Goal: Information Seeking & Learning: Find specific fact

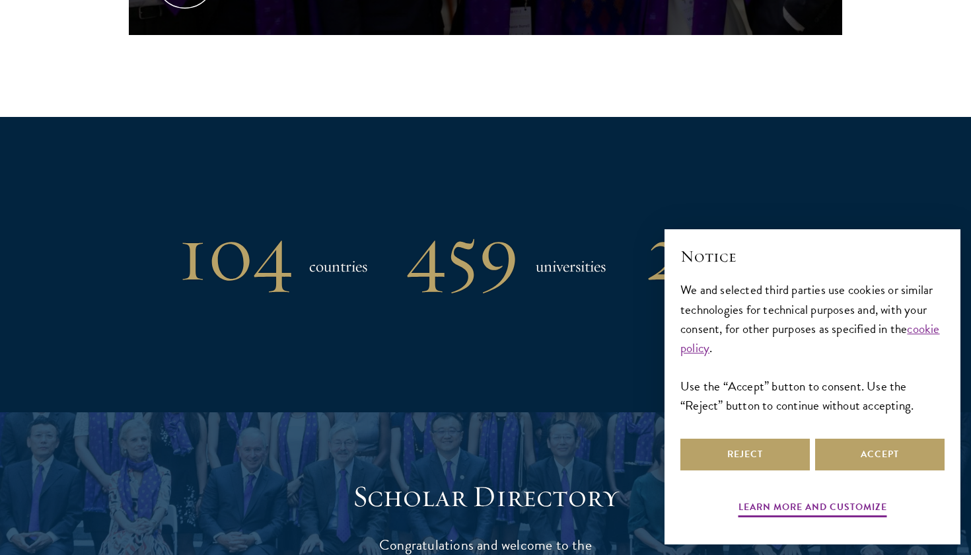
scroll to position [1385, 0]
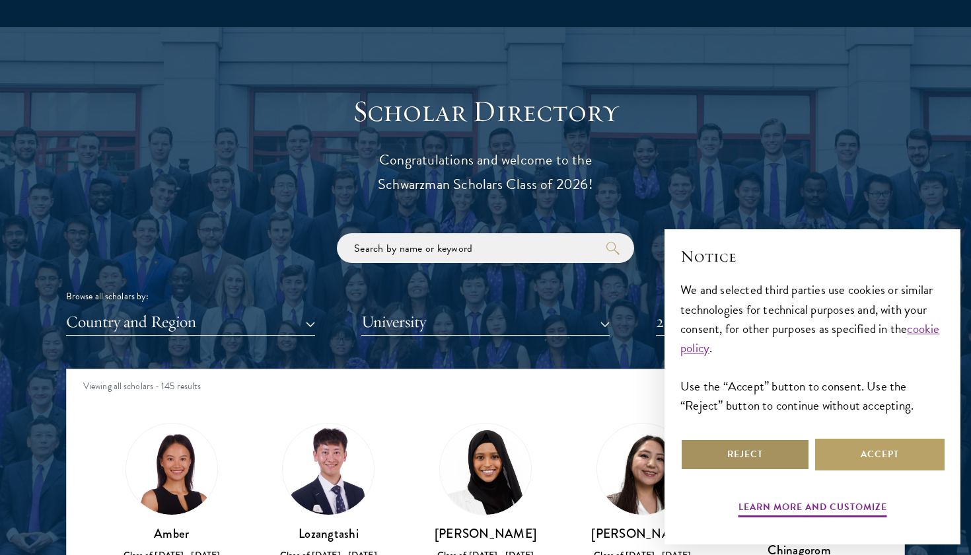
click at [737, 448] on button "Reject" at bounding box center [744, 454] width 129 height 32
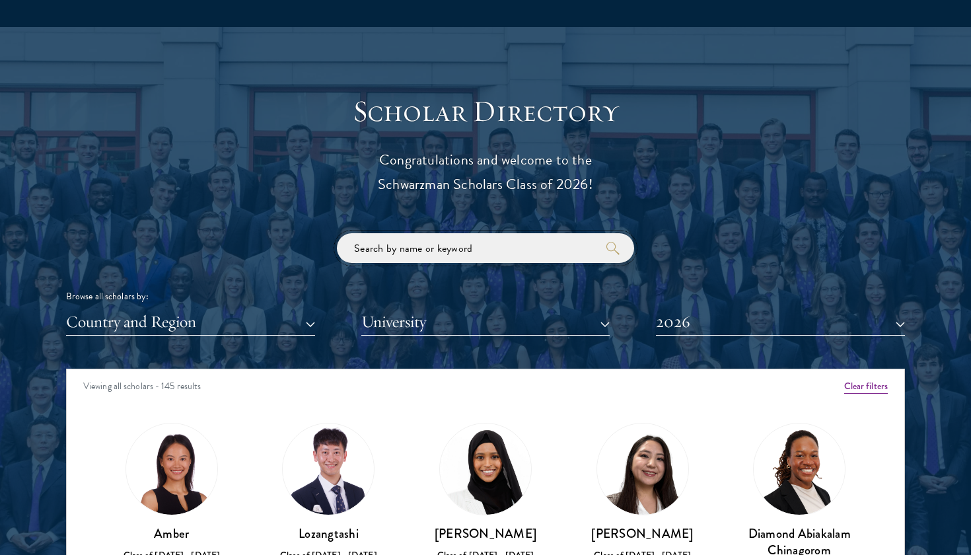
click at [400, 239] on input "search" at bounding box center [485, 248] width 297 height 30
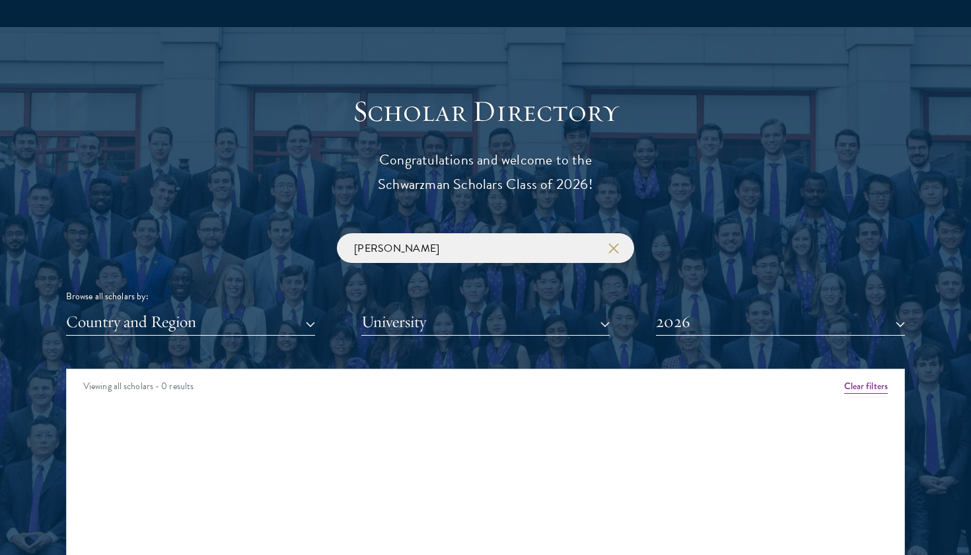
click at [702, 334] on div "Scholar Directory Congratulations and welcome to the Schwarzman Scholars Class …" at bounding box center [485, 429] width 839 height 672
click at [691, 327] on button "2026" at bounding box center [780, 321] width 249 height 27
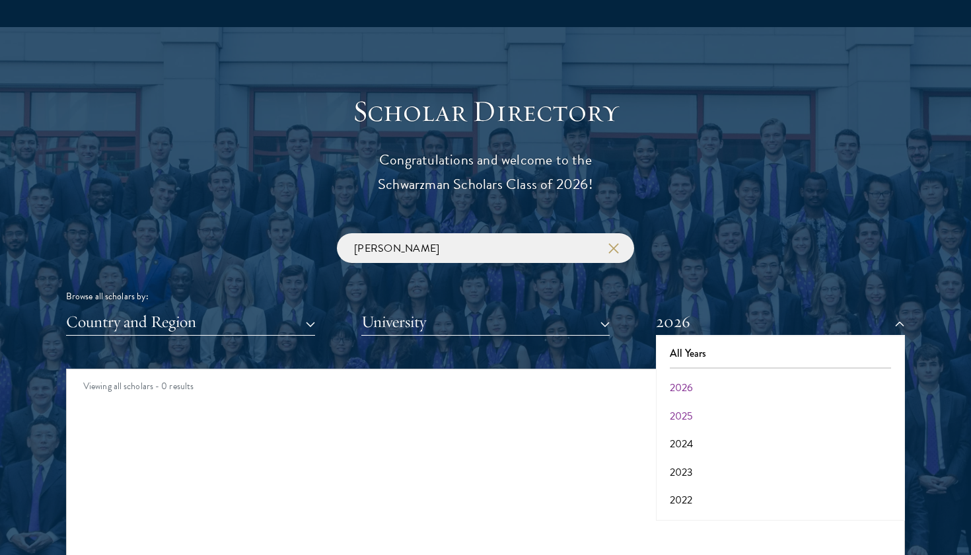
click at [688, 409] on button "2025" at bounding box center [780, 416] width 241 height 28
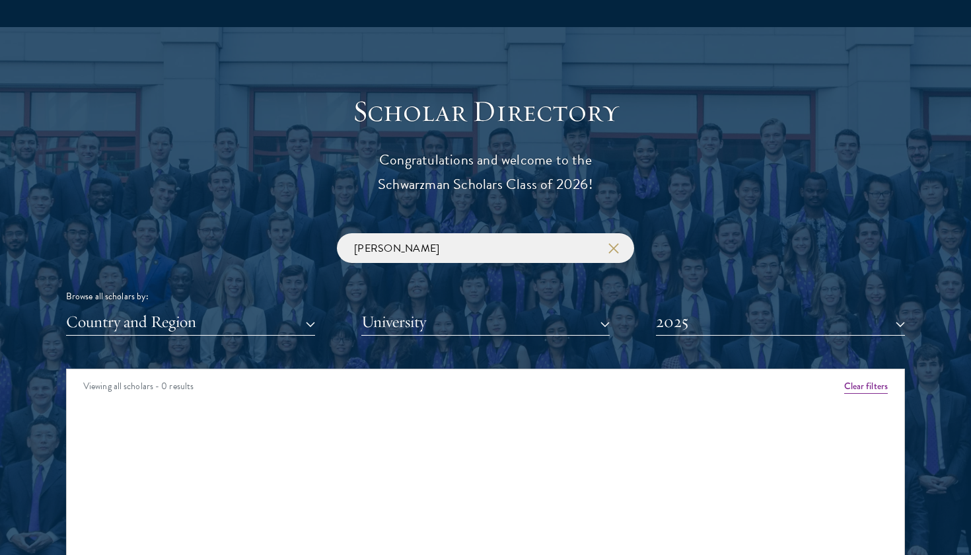
click at [699, 324] on button "2025" at bounding box center [780, 321] width 249 height 27
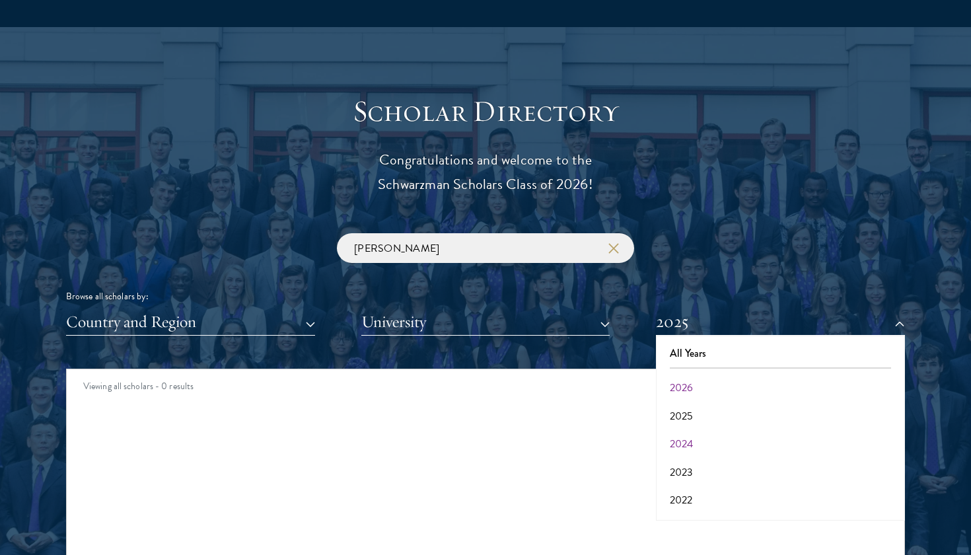
click at [688, 436] on button "2024" at bounding box center [780, 444] width 241 height 28
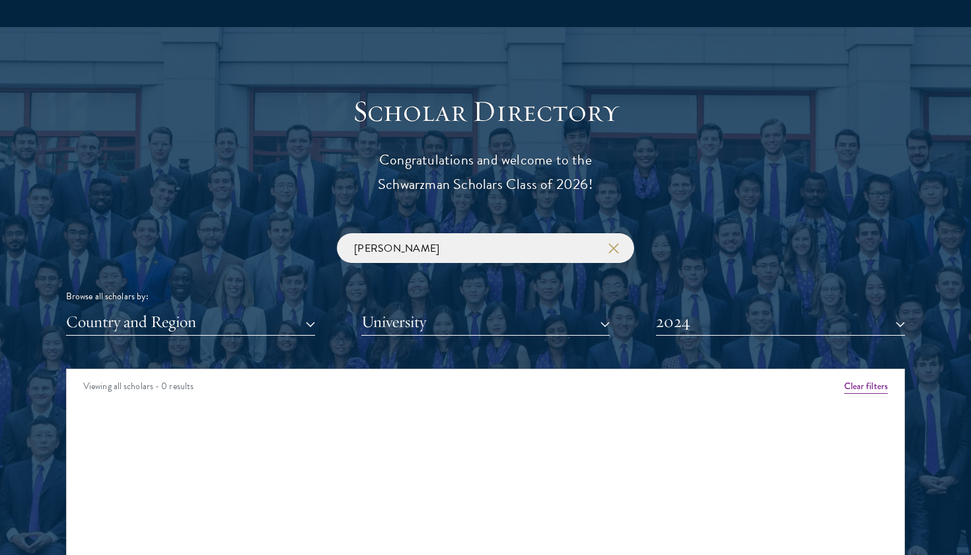
click at [687, 325] on button "2024" at bounding box center [780, 321] width 249 height 27
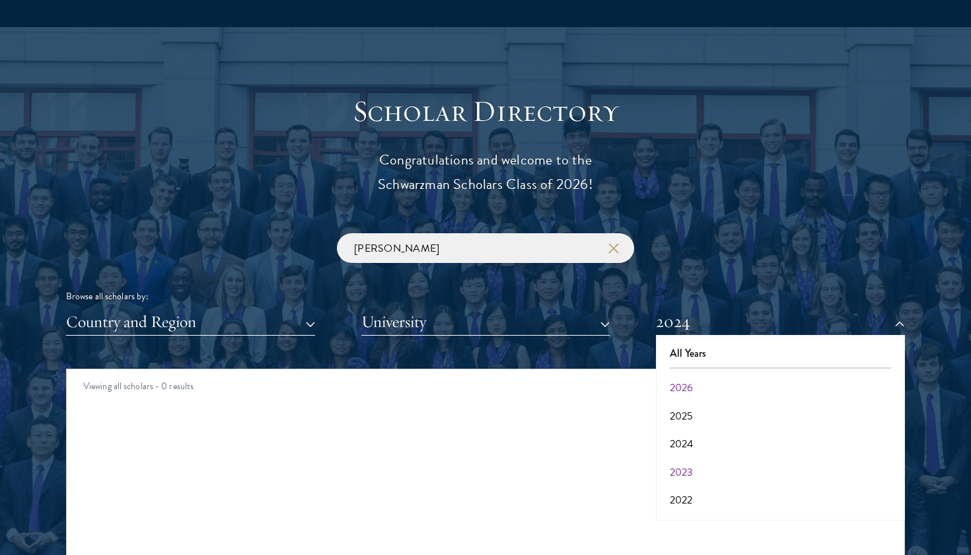
click at [688, 464] on button "2023" at bounding box center [780, 472] width 241 height 28
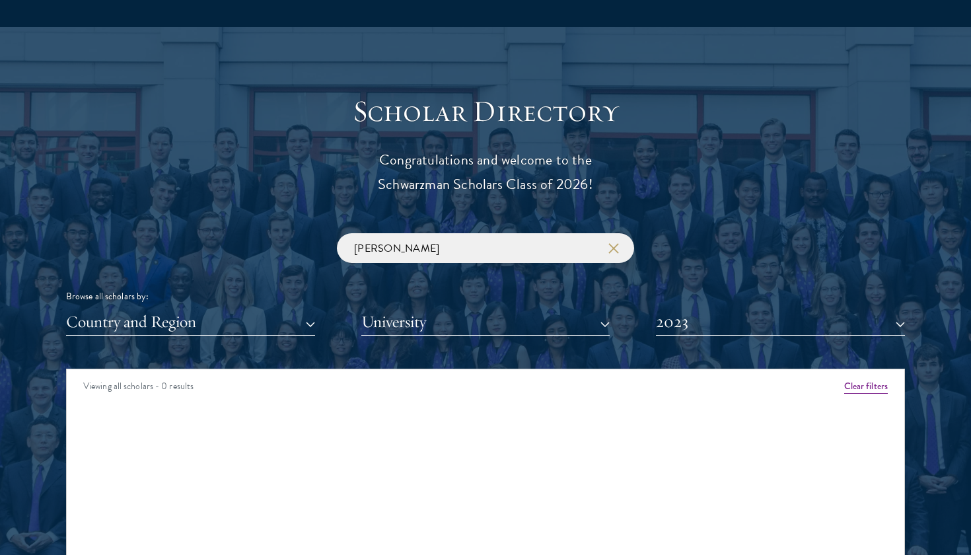
click at [698, 324] on button "2023" at bounding box center [780, 321] width 249 height 27
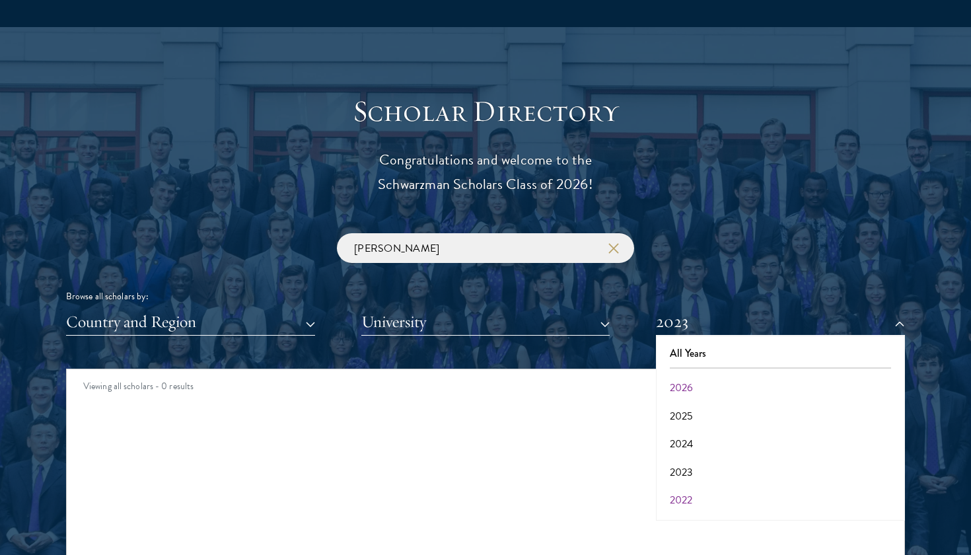
click at [695, 494] on button "2022" at bounding box center [780, 500] width 241 height 28
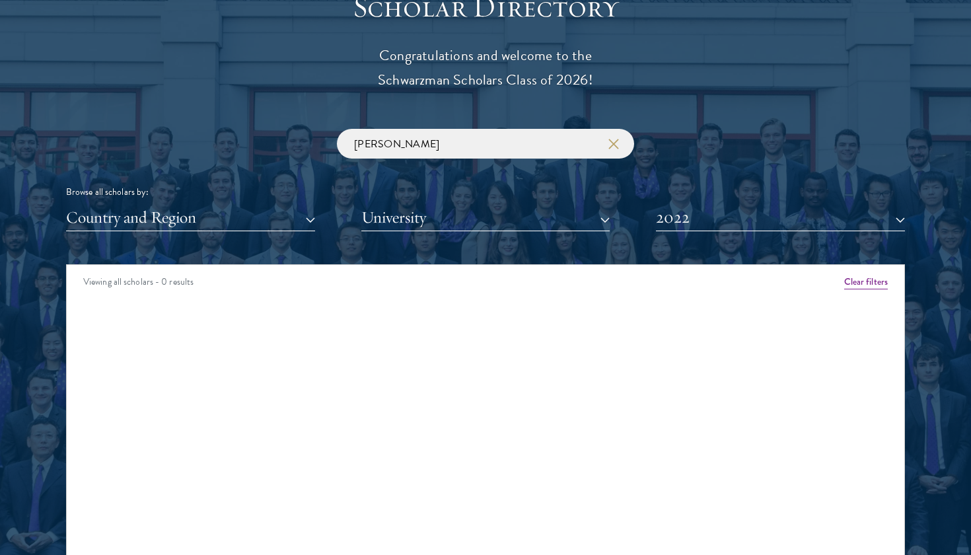
scroll to position [1498, 0]
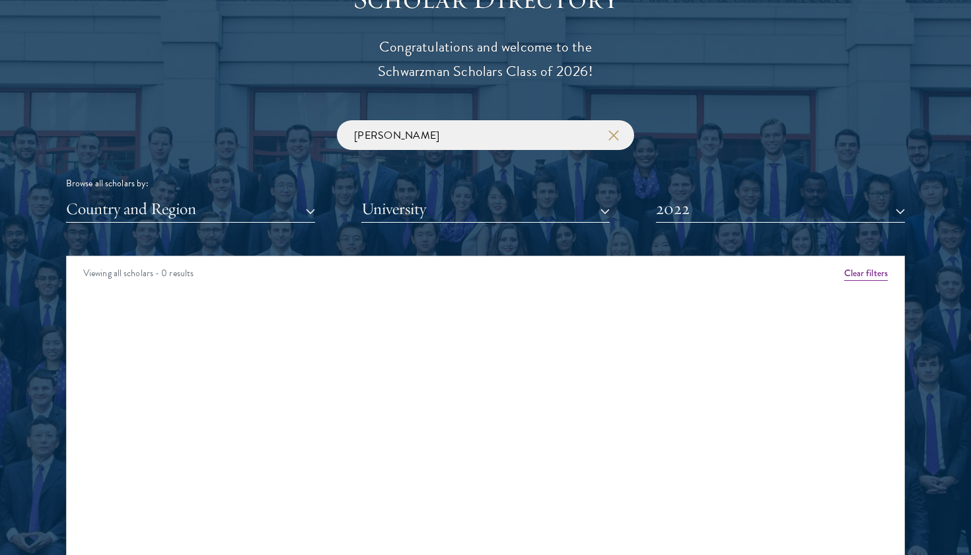
click at [690, 195] on button "2022" at bounding box center [780, 208] width 249 height 27
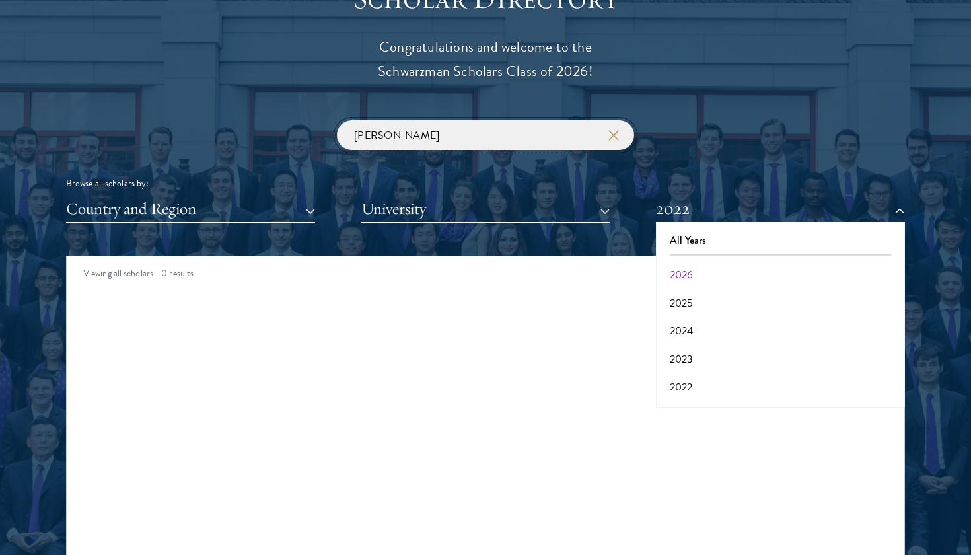
click at [448, 145] on input "[PERSON_NAME]" at bounding box center [485, 135] width 297 height 30
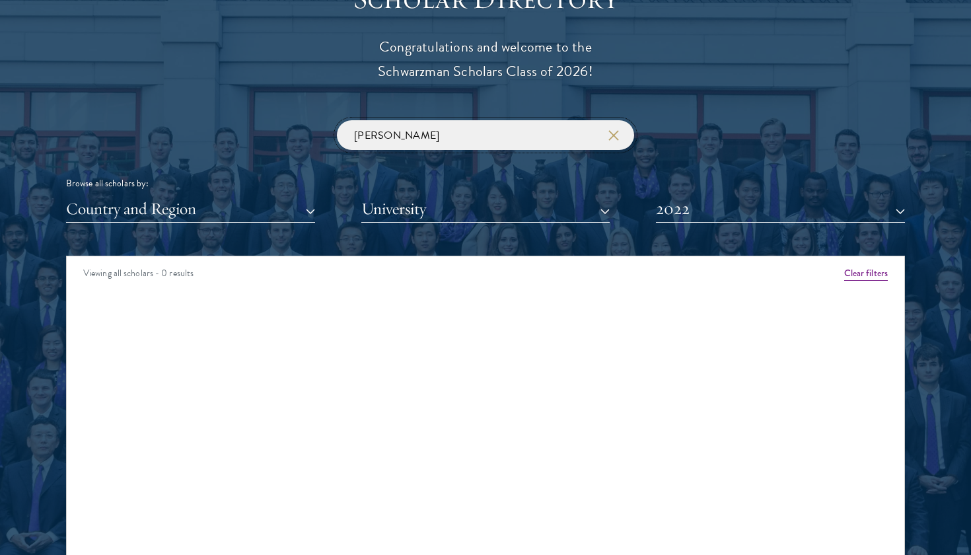
type input "[PERSON_NAME]"
click at [677, 201] on button "2022" at bounding box center [780, 208] width 249 height 27
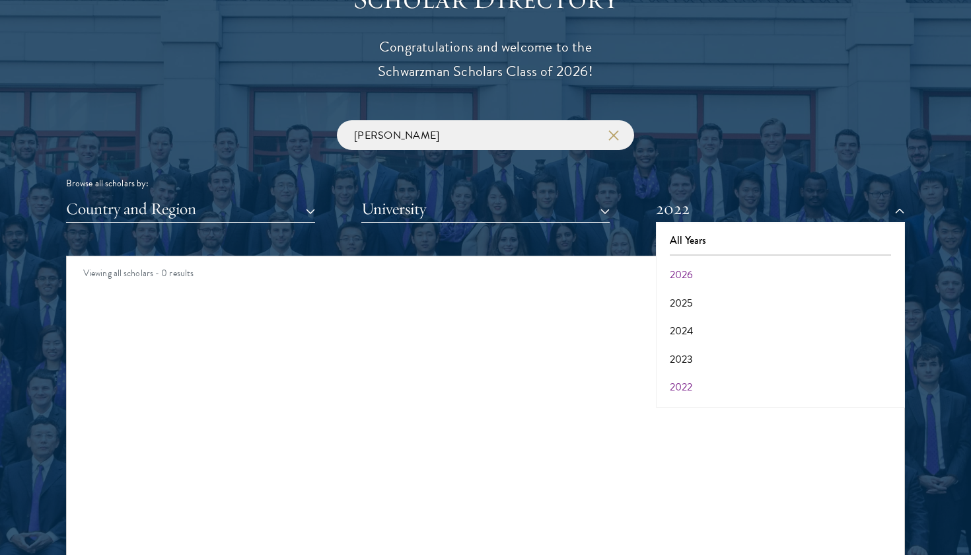
scroll to position [55, 0]
click at [694, 351] on button "2021" at bounding box center [780, 360] width 241 height 28
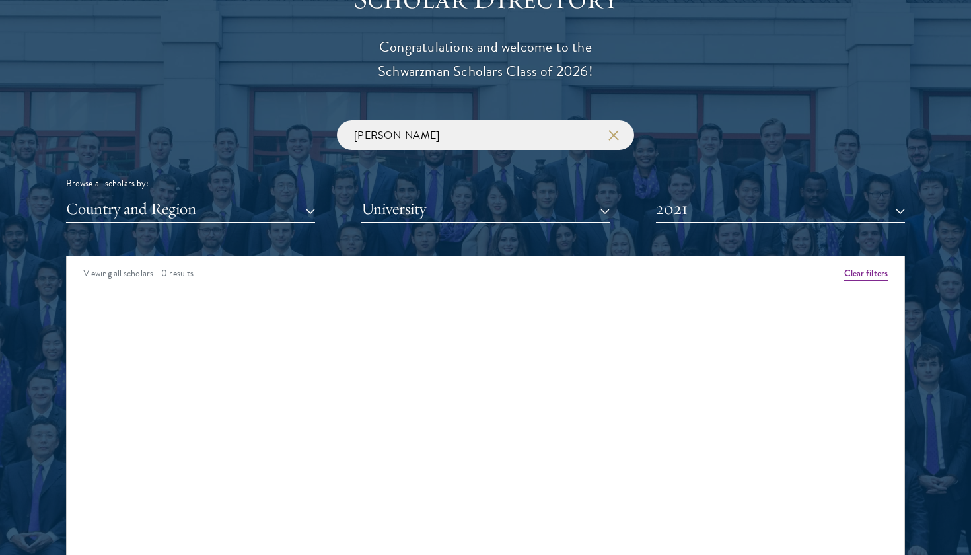
click at [707, 212] on button "2021" at bounding box center [780, 208] width 249 height 27
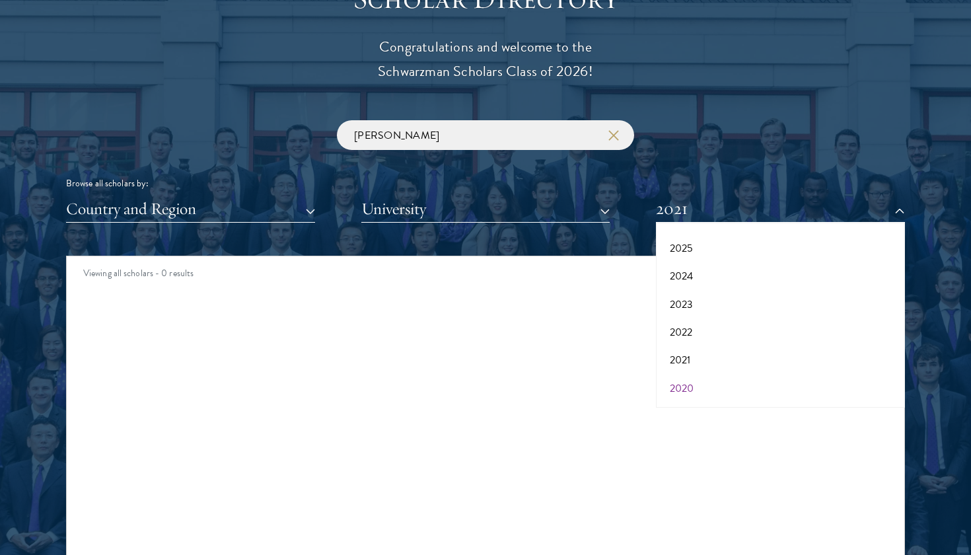
click at [697, 380] on button "2020" at bounding box center [780, 388] width 241 height 28
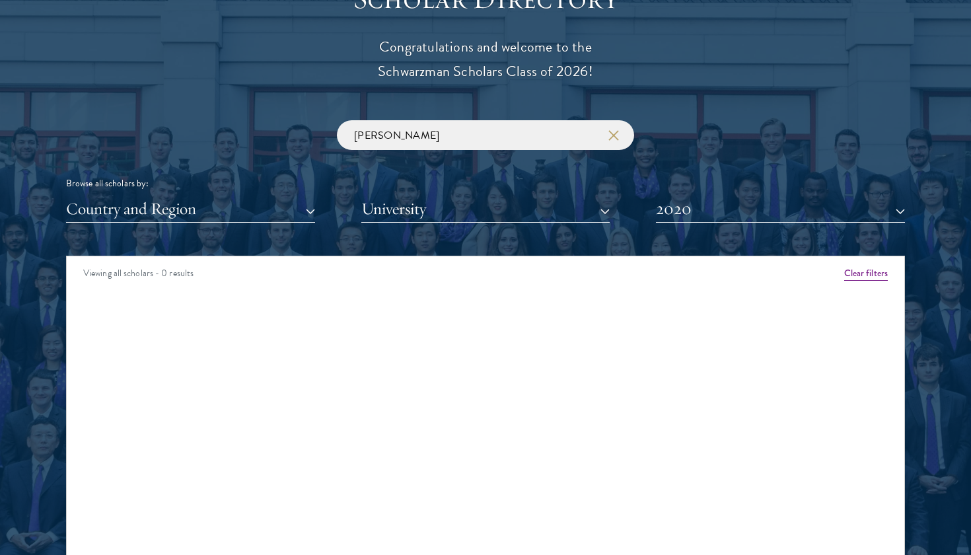
click at [707, 209] on button "2020" at bounding box center [780, 208] width 249 height 27
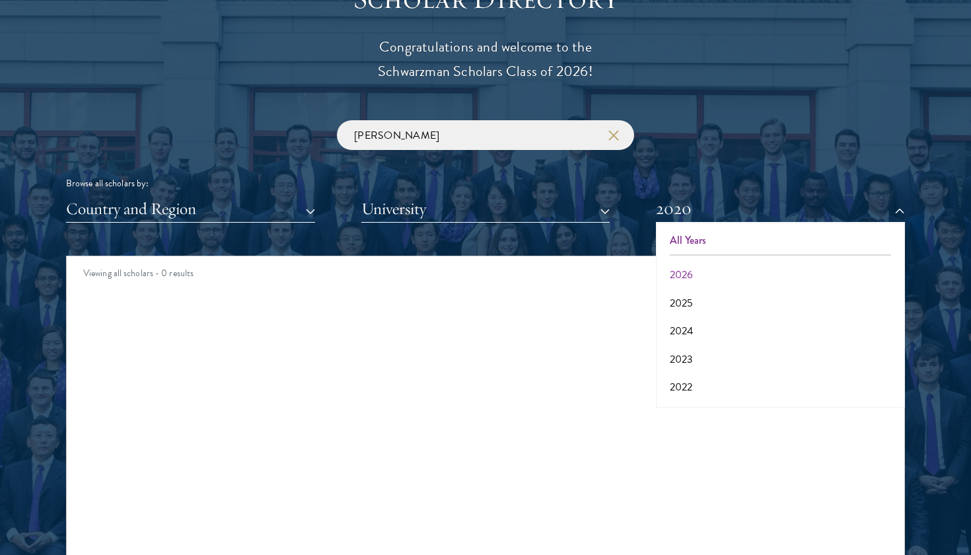
scroll to position [-1, 0]
click at [695, 238] on button "All Years" at bounding box center [780, 240] width 241 height 28
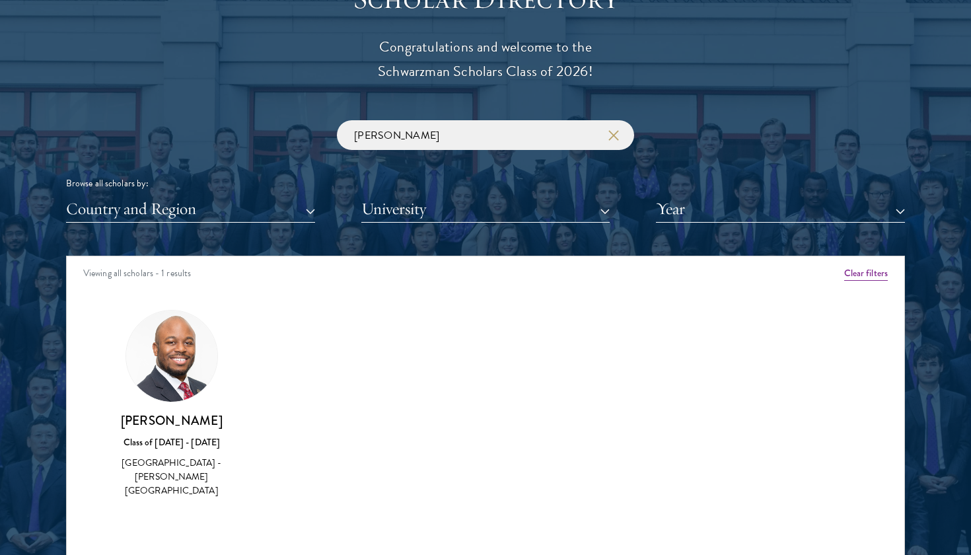
click at [484, 211] on button "University" at bounding box center [485, 208] width 249 height 27
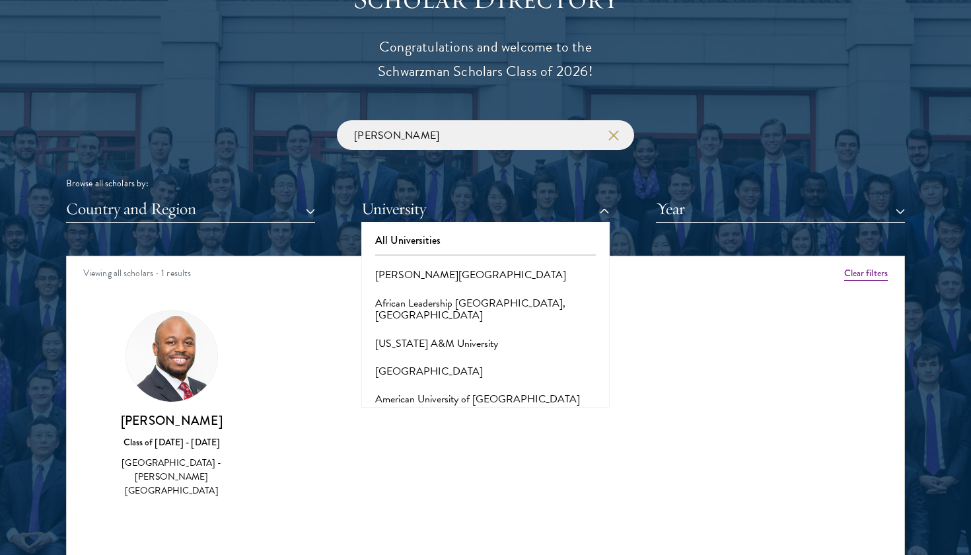
click at [225, 473] on div "[GEOGRAPHIC_DATA] - [PERSON_NAME][GEOGRAPHIC_DATA]" at bounding box center [171, 477] width 131 height 42
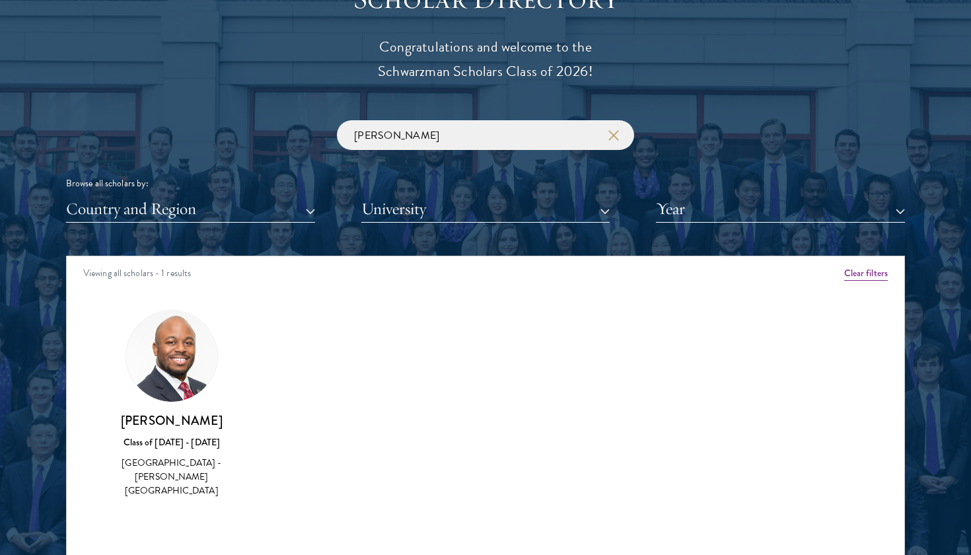
click at [195, 456] on div "[GEOGRAPHIC_DATA] - [PERSON_NAME][GEOGRAPHIC_DATA]" at bounding box center [171, 477] width 131 height 42
click at [696, 201] on button "Year" at bounding box center [780, 208] width 249 height 27
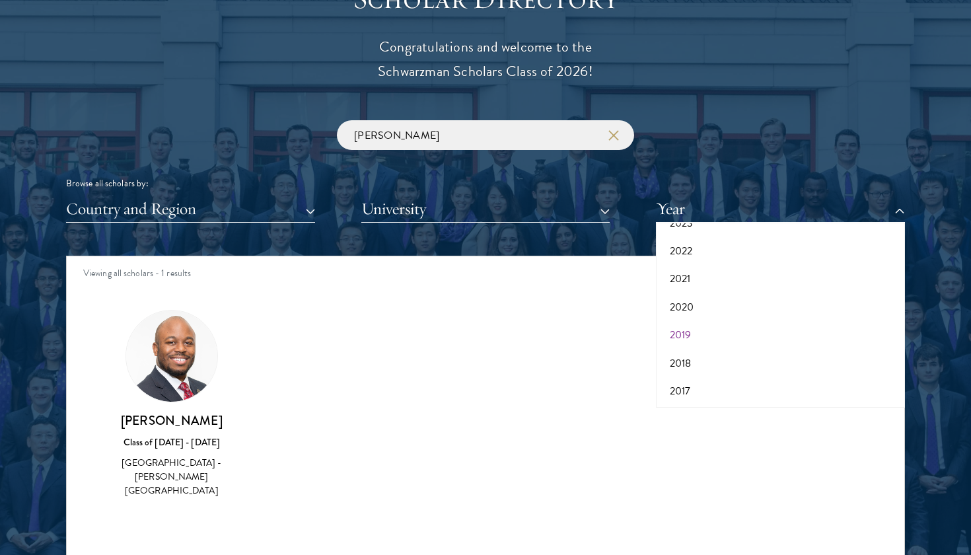
scroll to position [135, 0]
click at [697, 323] on button "2019" at bounding box center [780, 336] width 241 height 28
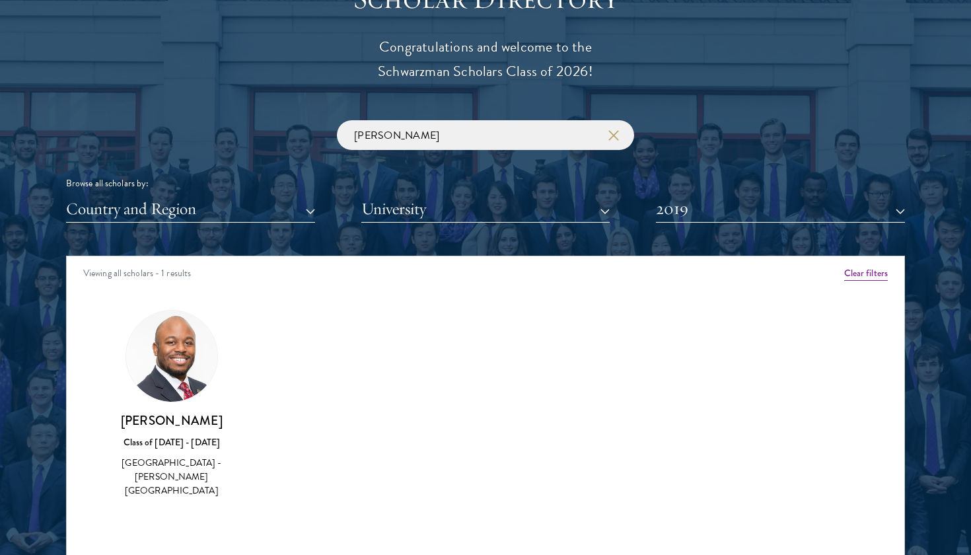
click at [683, 211] on button "2019" at bounding box center [780, 208] width 249 height 27
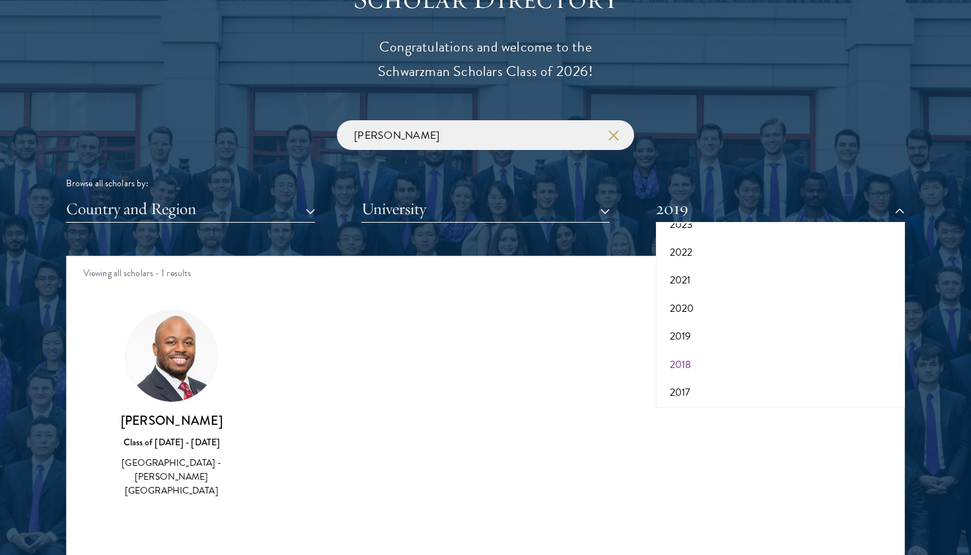
click at [700, 366] on button "2018" at bounding box center [780, 365] width 241 height 28
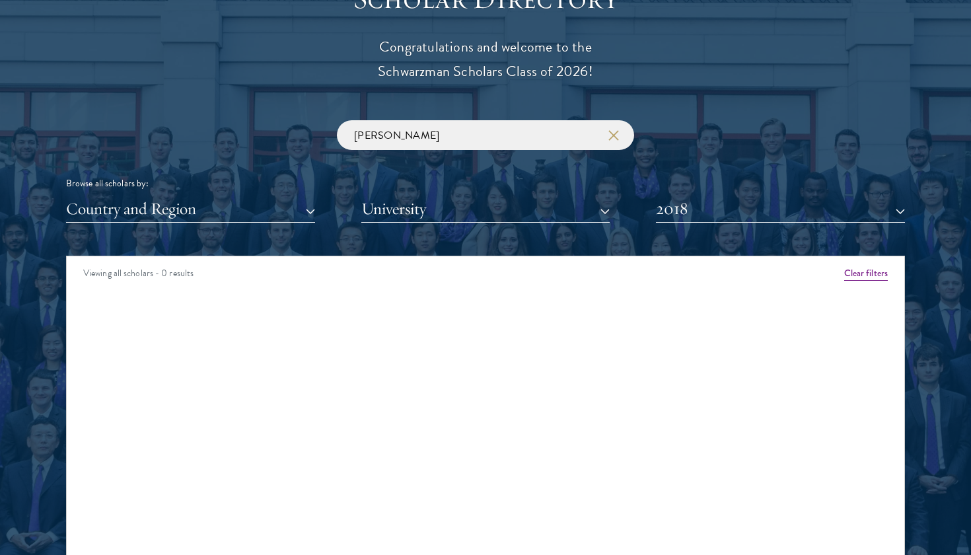
click at [702, 211] on button "2018" at bounding box center [780, 208] width 249 height 27
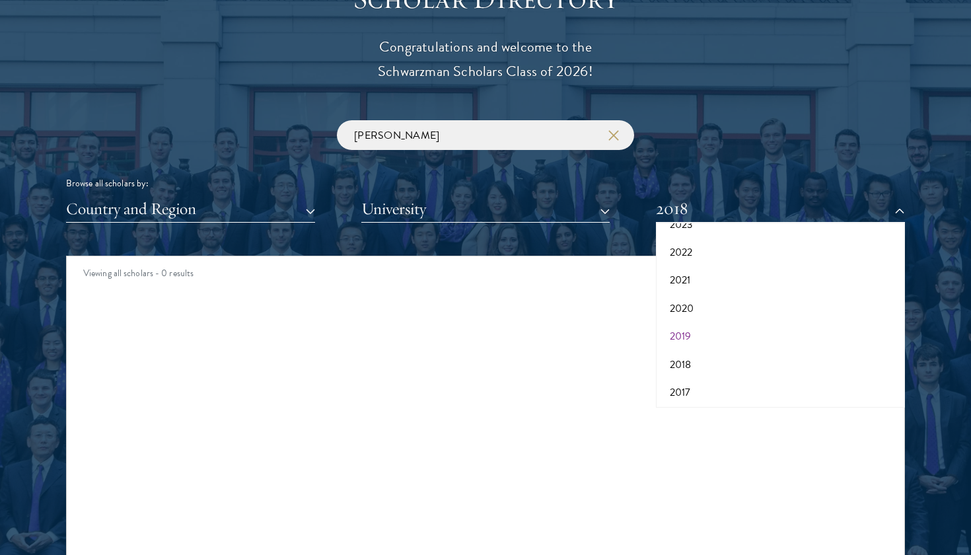
click at [690, 332] on button "2019" at bounding box center [780, 336] width 241 height 28
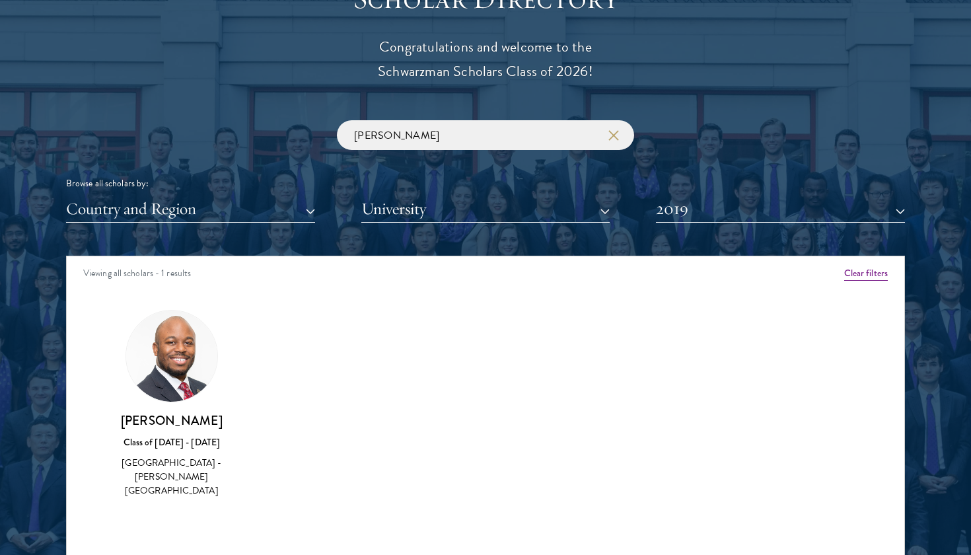
click at [693, 207] on button "2019" at bounding box center [780, 208] width 249 height 27
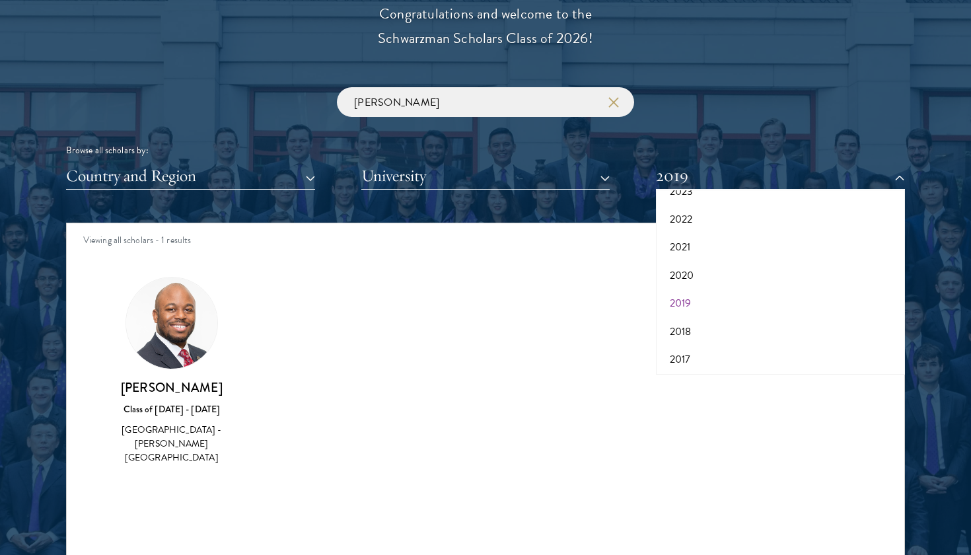
scroll to position [1533, 0]
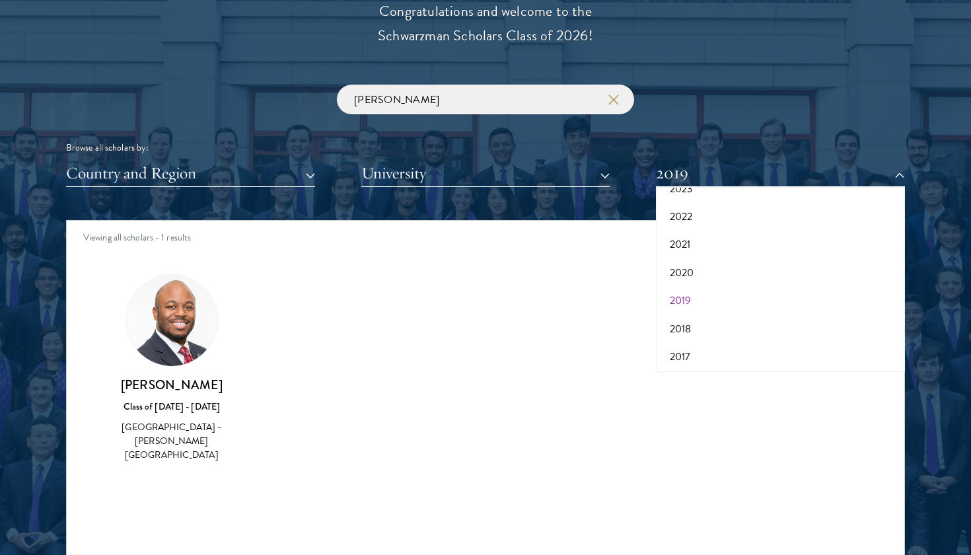
click at [689, 288] on button "2019" at bounding box center [780, 301] width 241 height 28
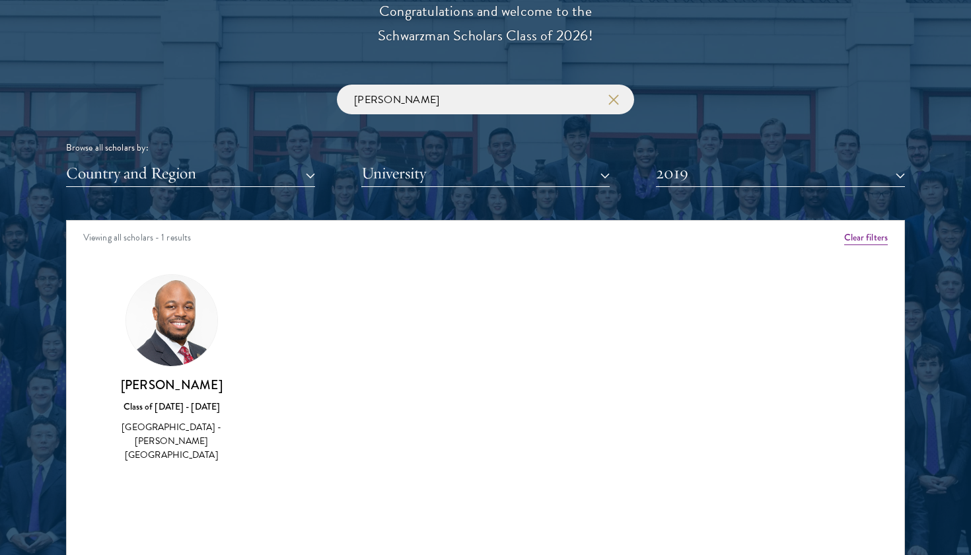
click at [597, 347] on div "Amber Class of [DATE] - [DATE] [GEOGRAPHIC_DATA] - [GEOGRAPHIC_DATA] View Bio C…" at bounding box center [485, 380] width 837 height 245
click at [618, 101] on button "button" at bounding box center [612, 99] width 13 height 13
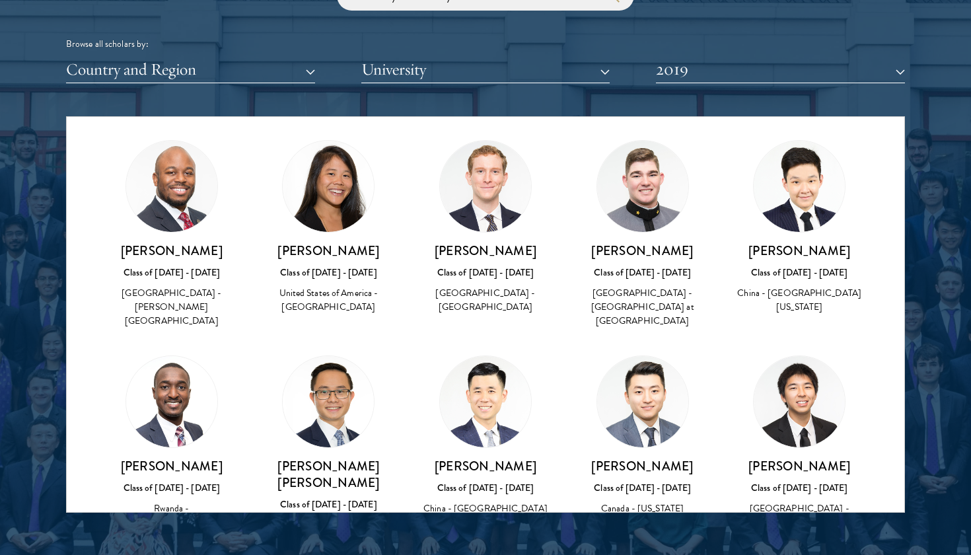
scroll to position [4678, 0]
